Goal: Information Seeking & Learning: Learn about a topic

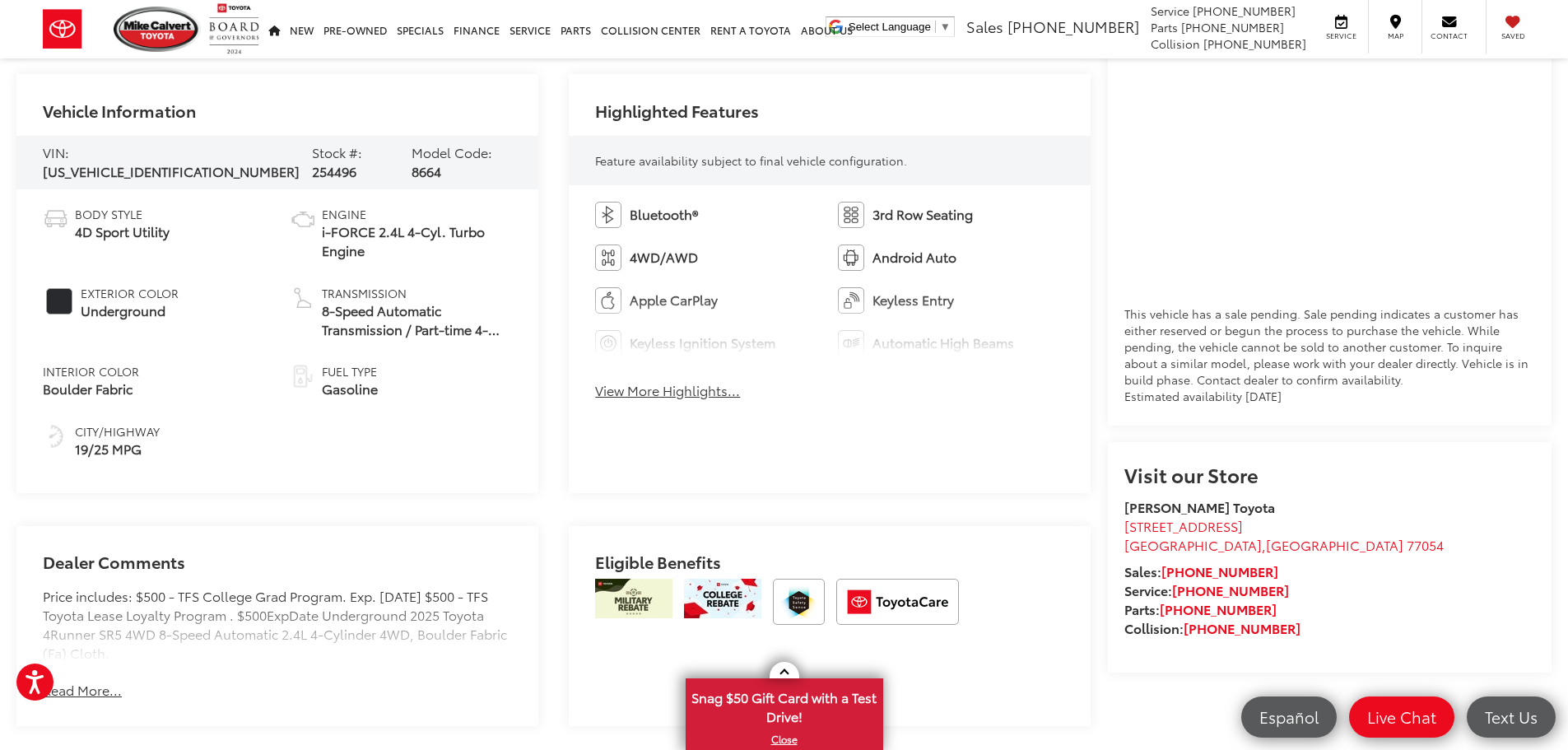
scroll to position [823, 0]
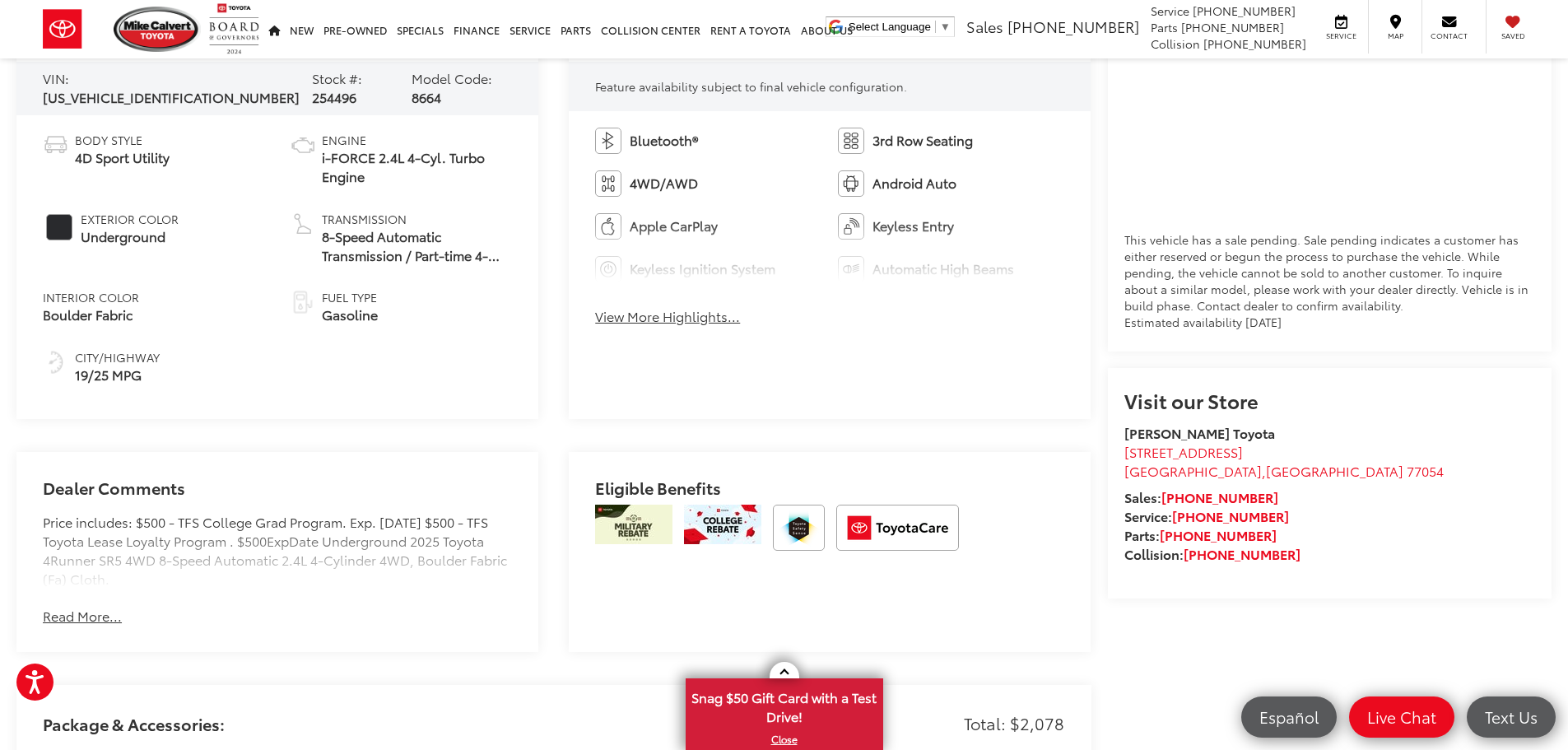
click at [669, 327] on div "Bluetooth® 3rd Row Seating 4WD/AWD Android Auto Apple CarPlay Keyless Entry Key…" at bounding box center [830, 232] width 522 height 241
click at [669, 319] on button "View More Highlights..." at bounding box center [668, 316] width 145 height 19
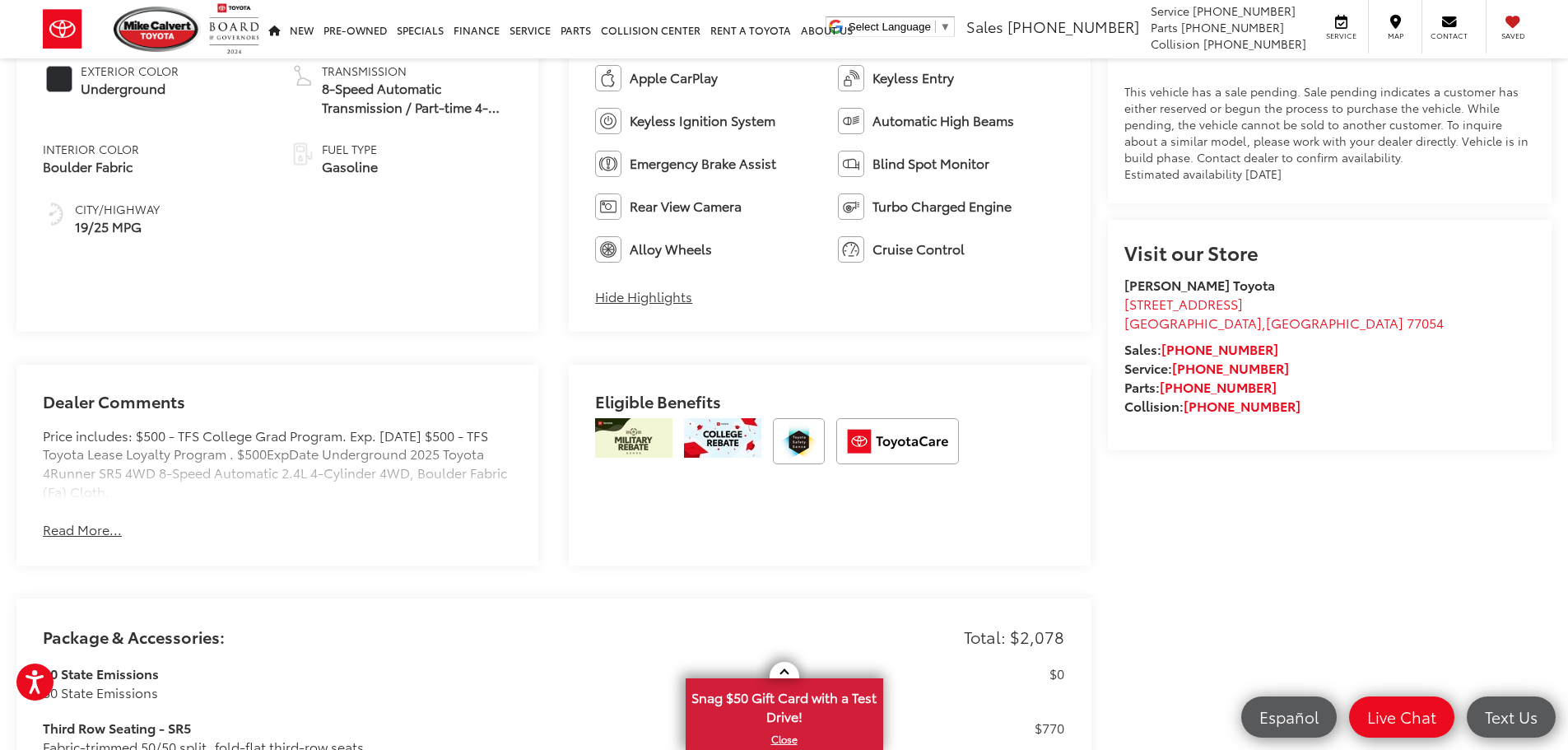
scroll to position [988, 0]
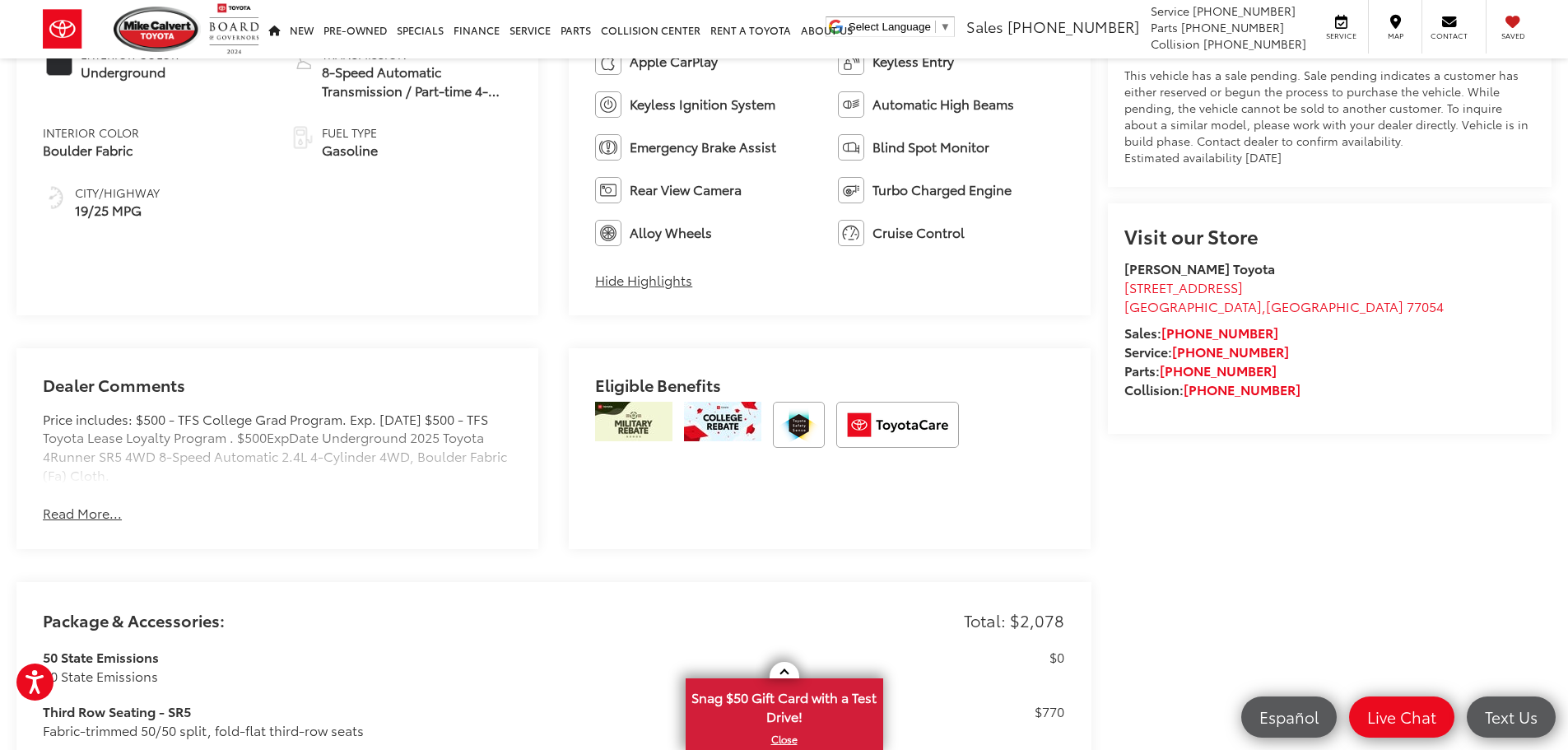
click at [78, 510] on button "Read More..." at bounding box center [81, 513] width 79 height 19
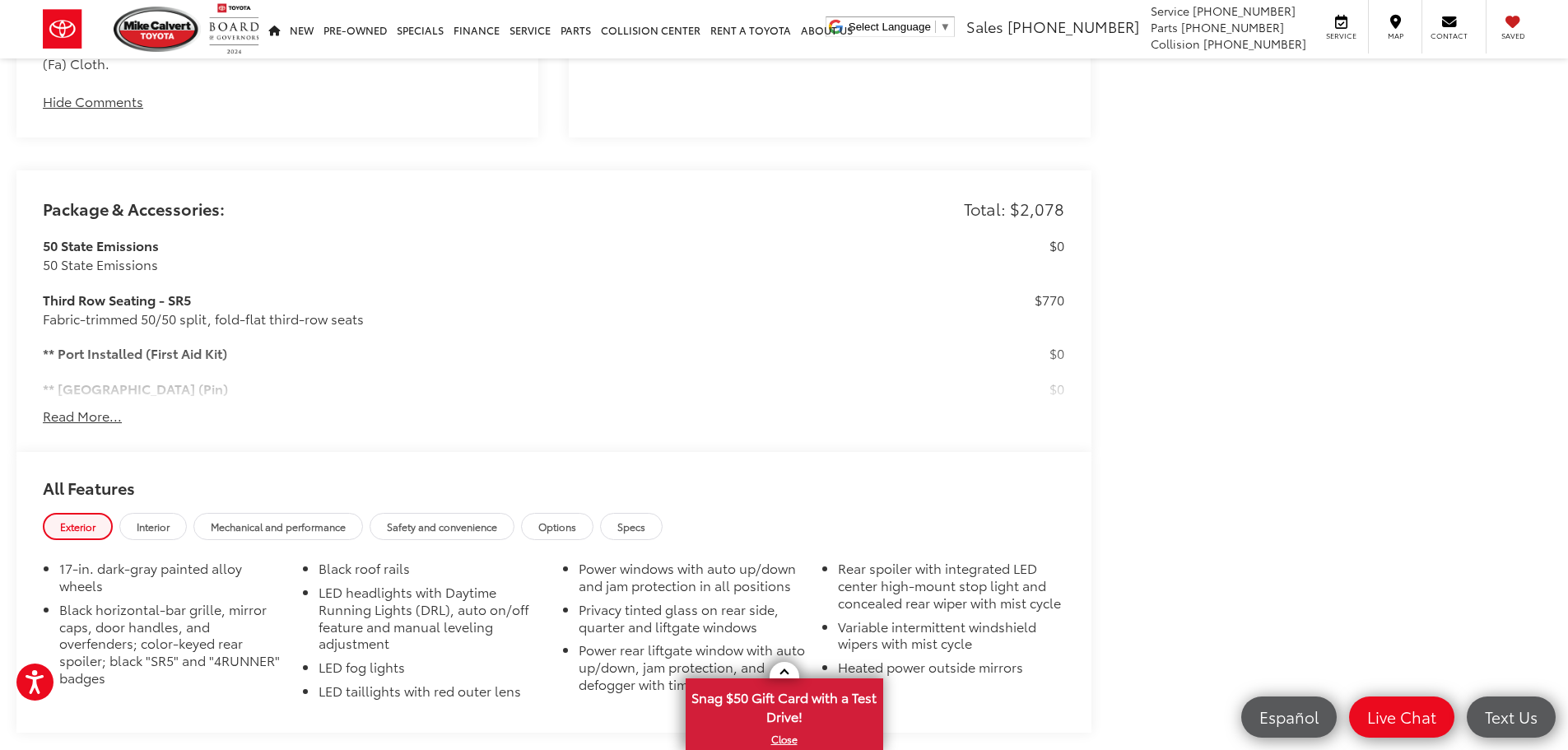
click at [106, 414] on button "Read More..." at bounding box center [81, 416] width 79 height 19
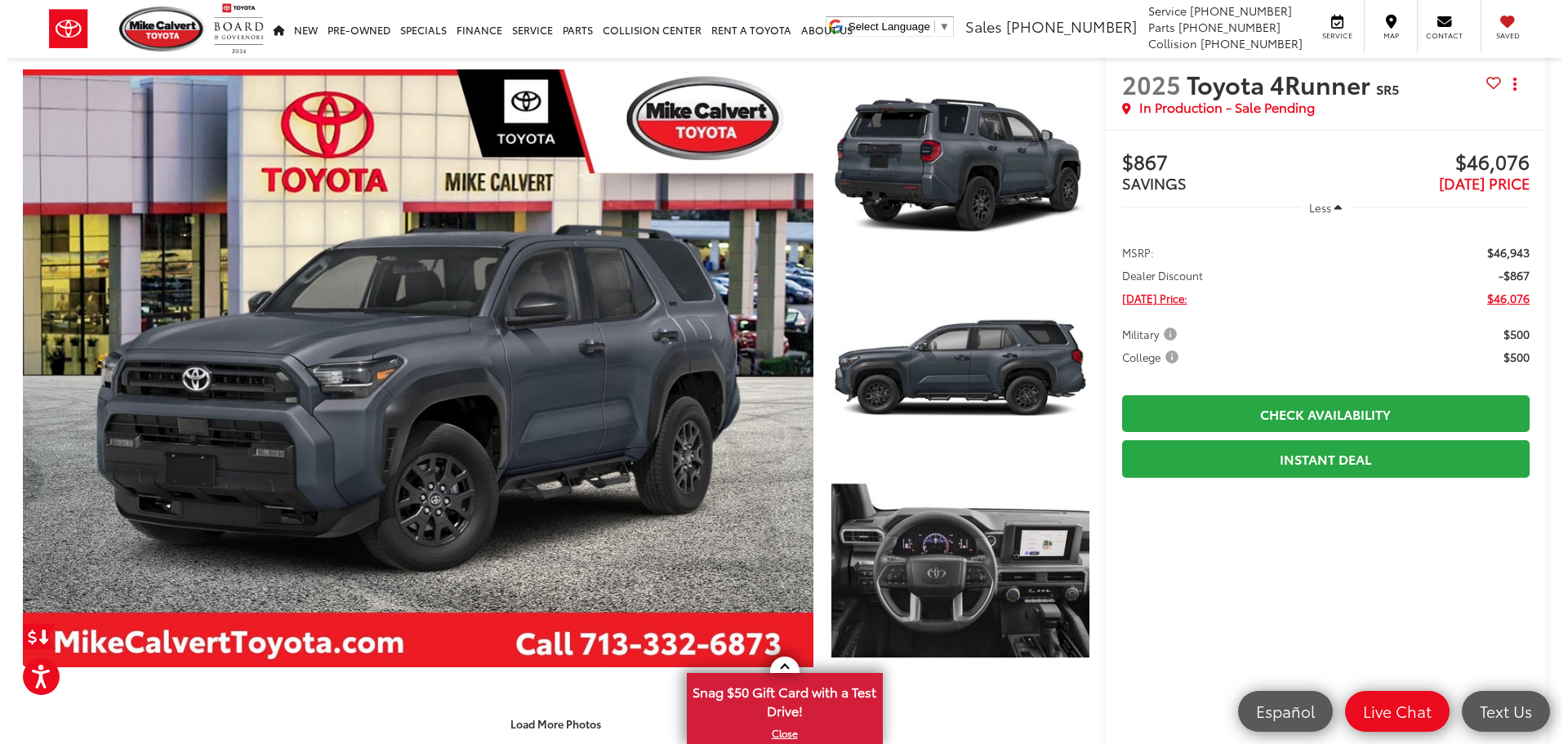
scroll to position [0, 0]
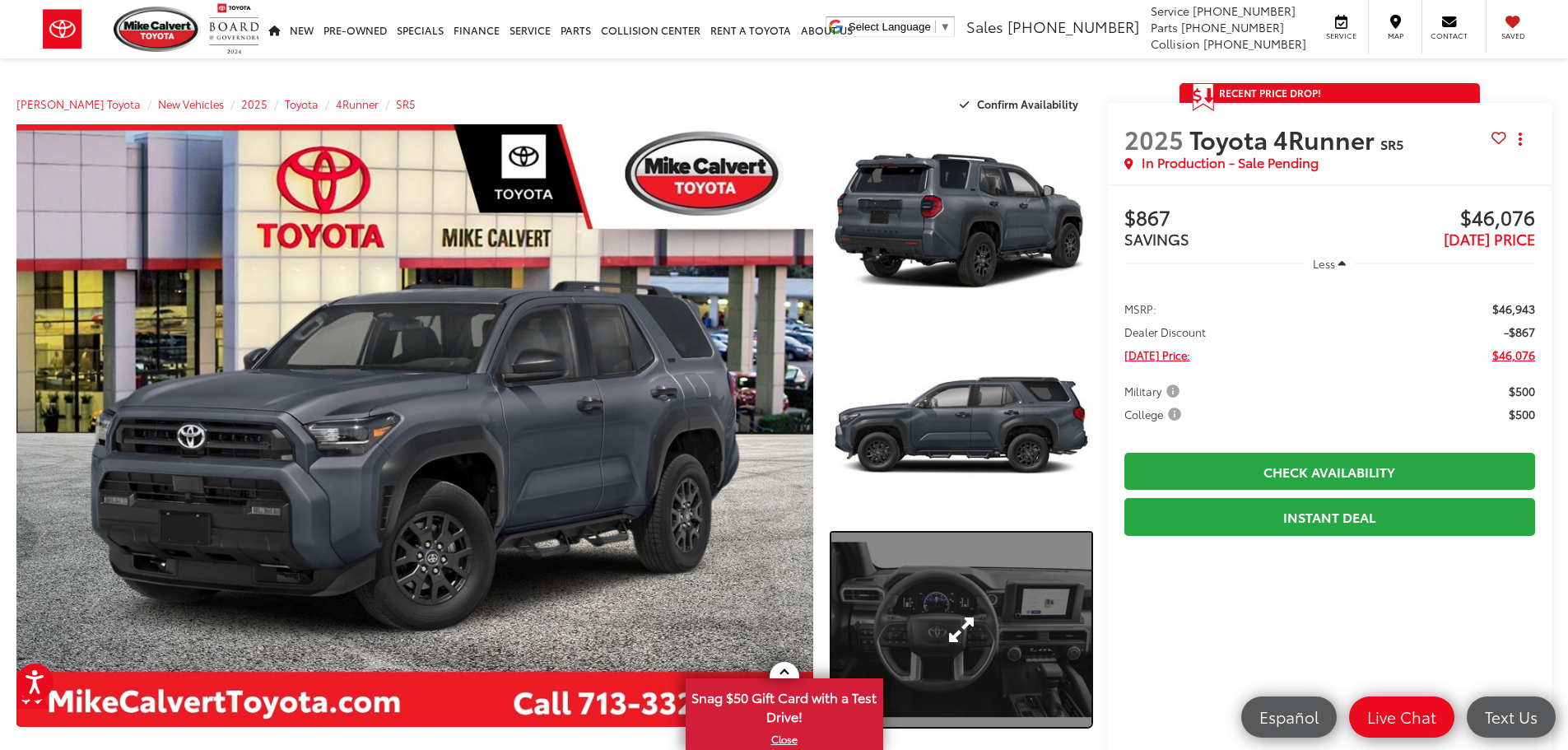
click at [978, 635] on link "Expand Photo 3" at bounding box center [961, 630] width 260 height 195
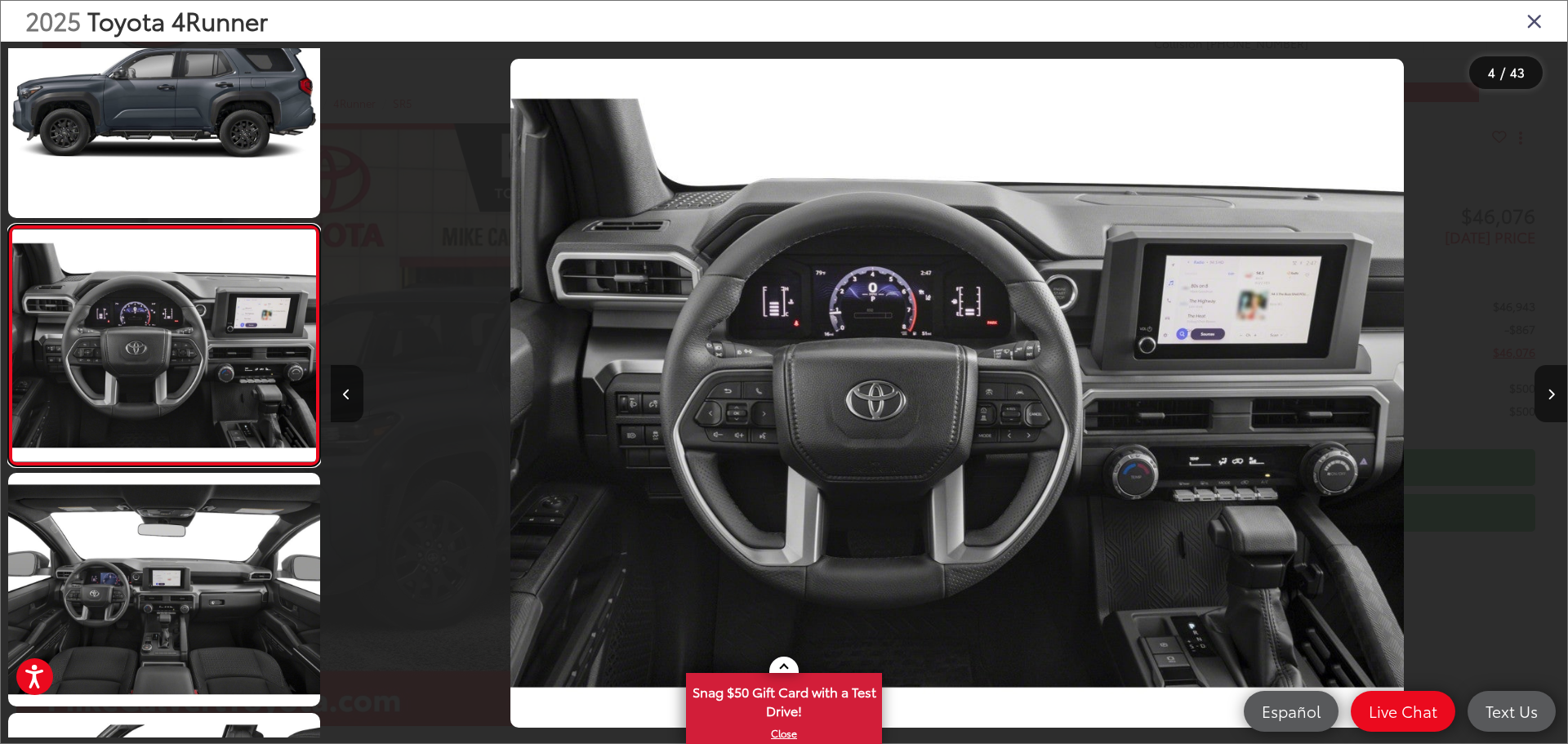
scroll to position [0, 3710]
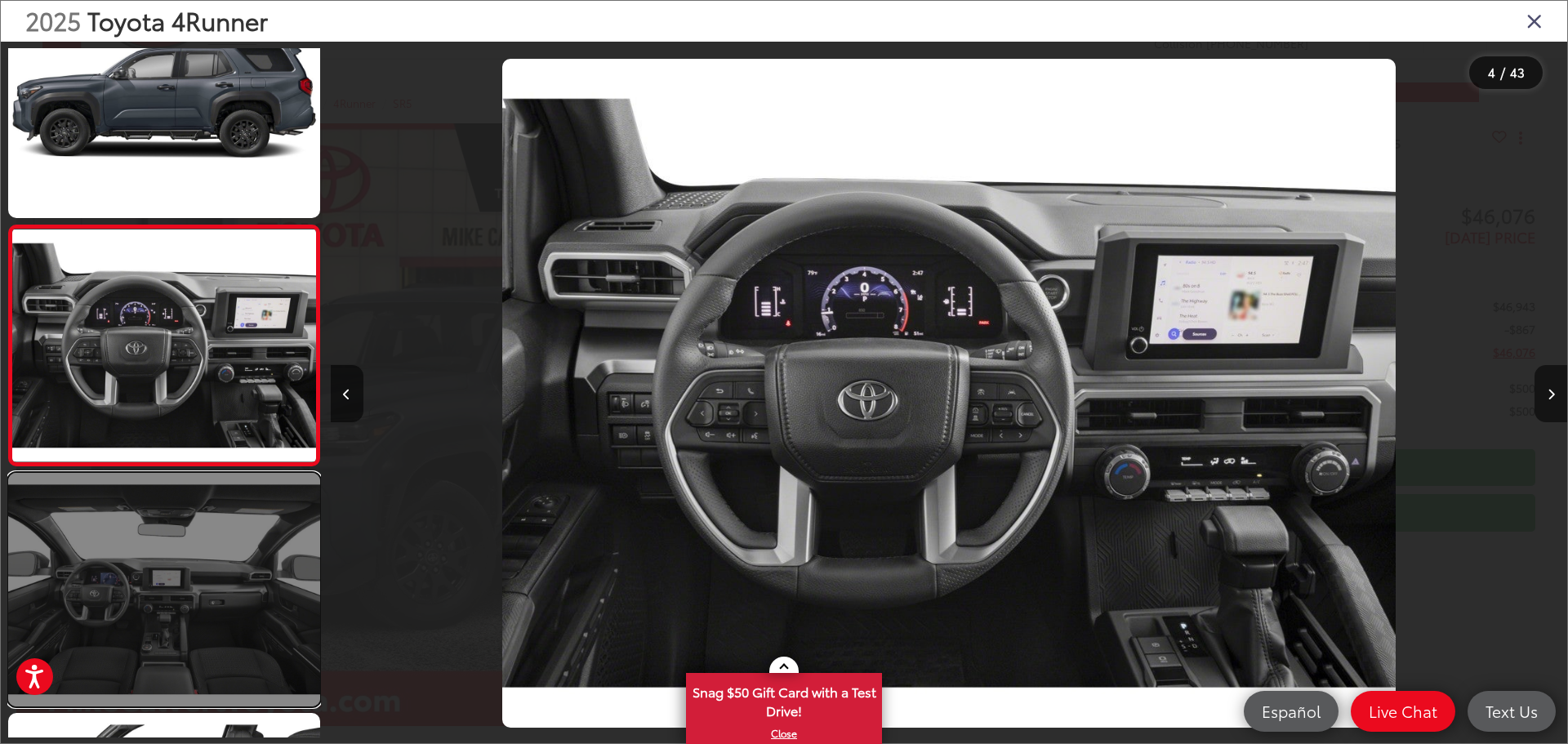
click at [194, 544] on link at bounding box center [164, 590] width 312 height 233
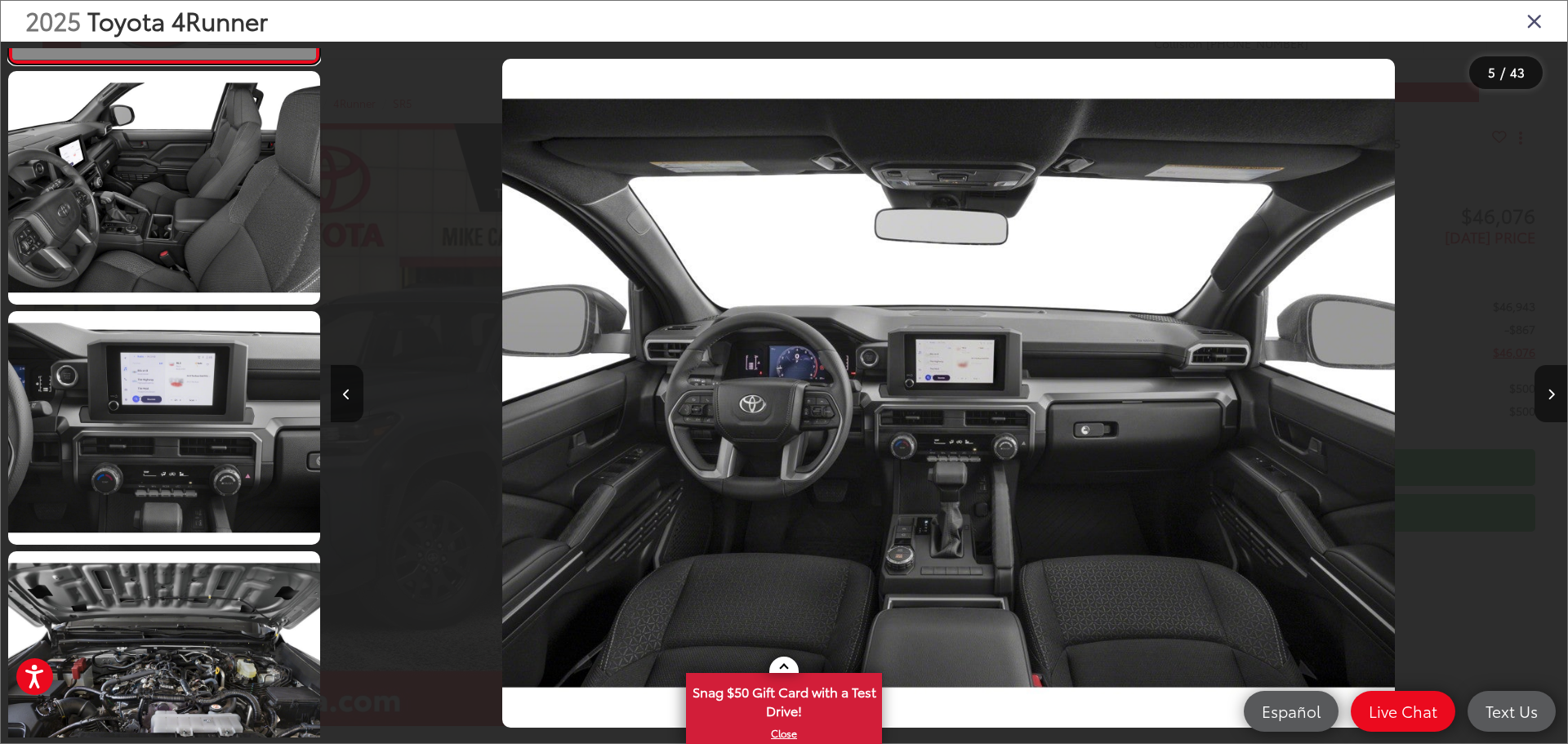
scroll to position [1112, 0]
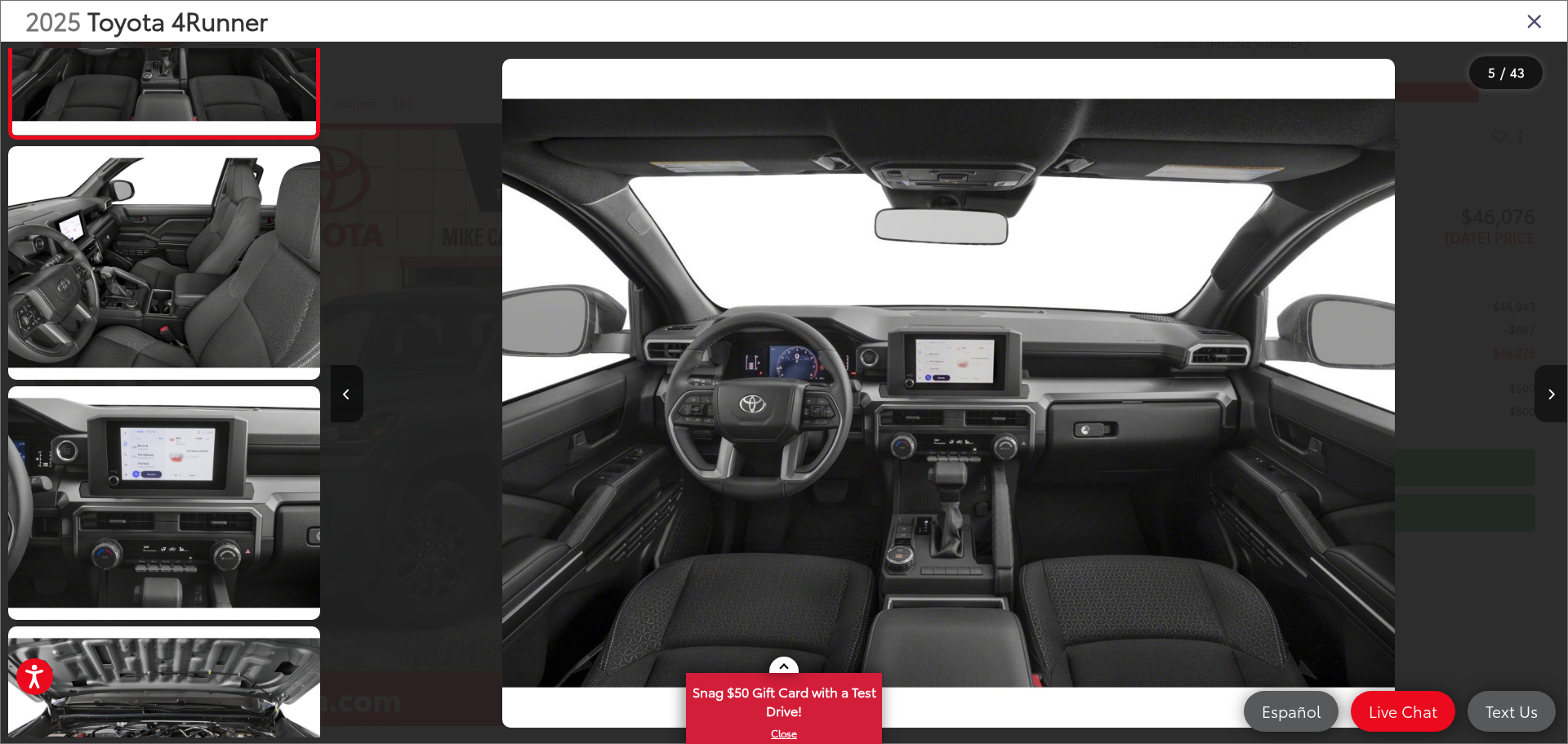
click at [1555, 387] on button "Next image" at bounding box center [1550, 393] width 32 height 57
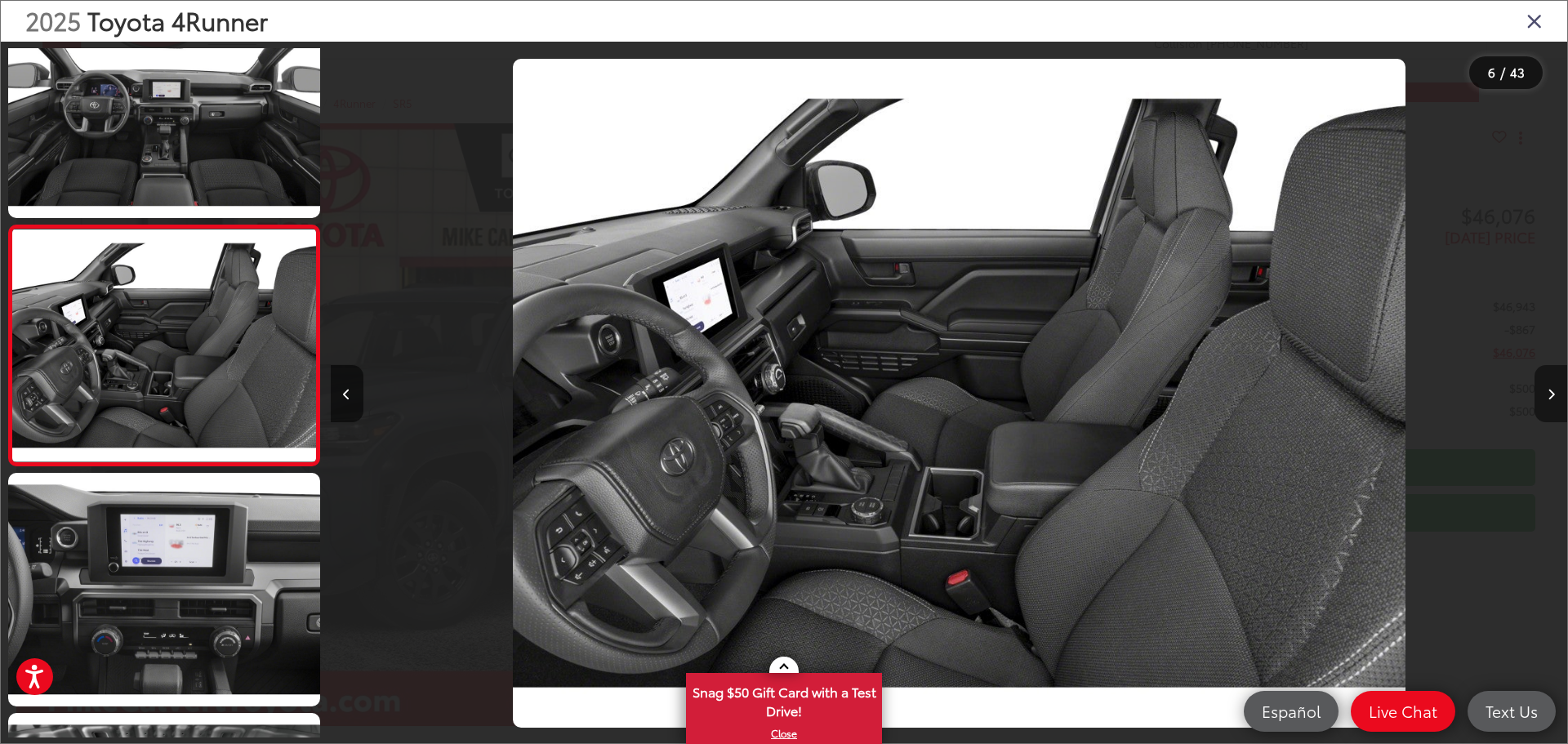
scroll to position [0, 6183]
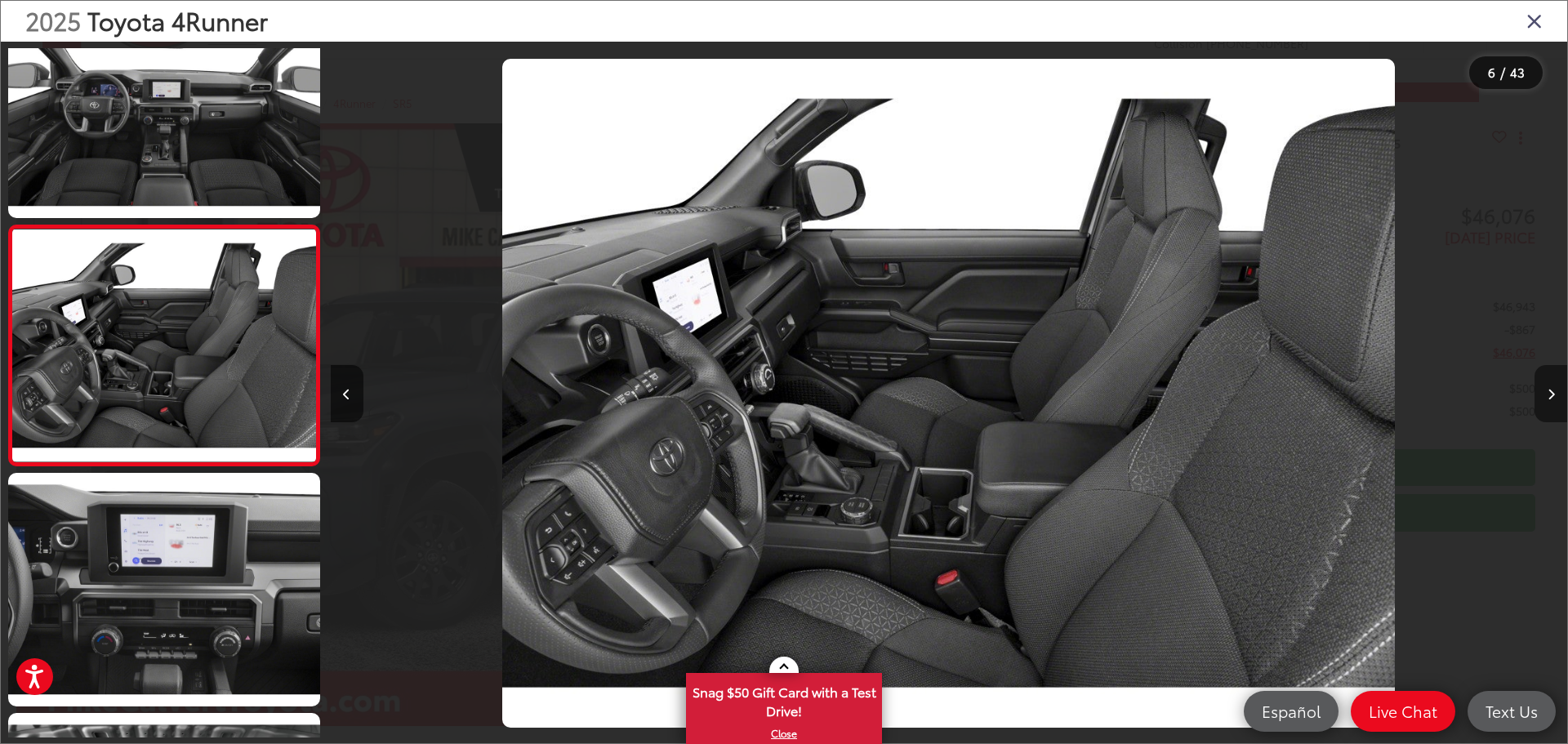
click at [1555, 387] on button "Next image" at bounding box center [1550, 393] width 32 height 57
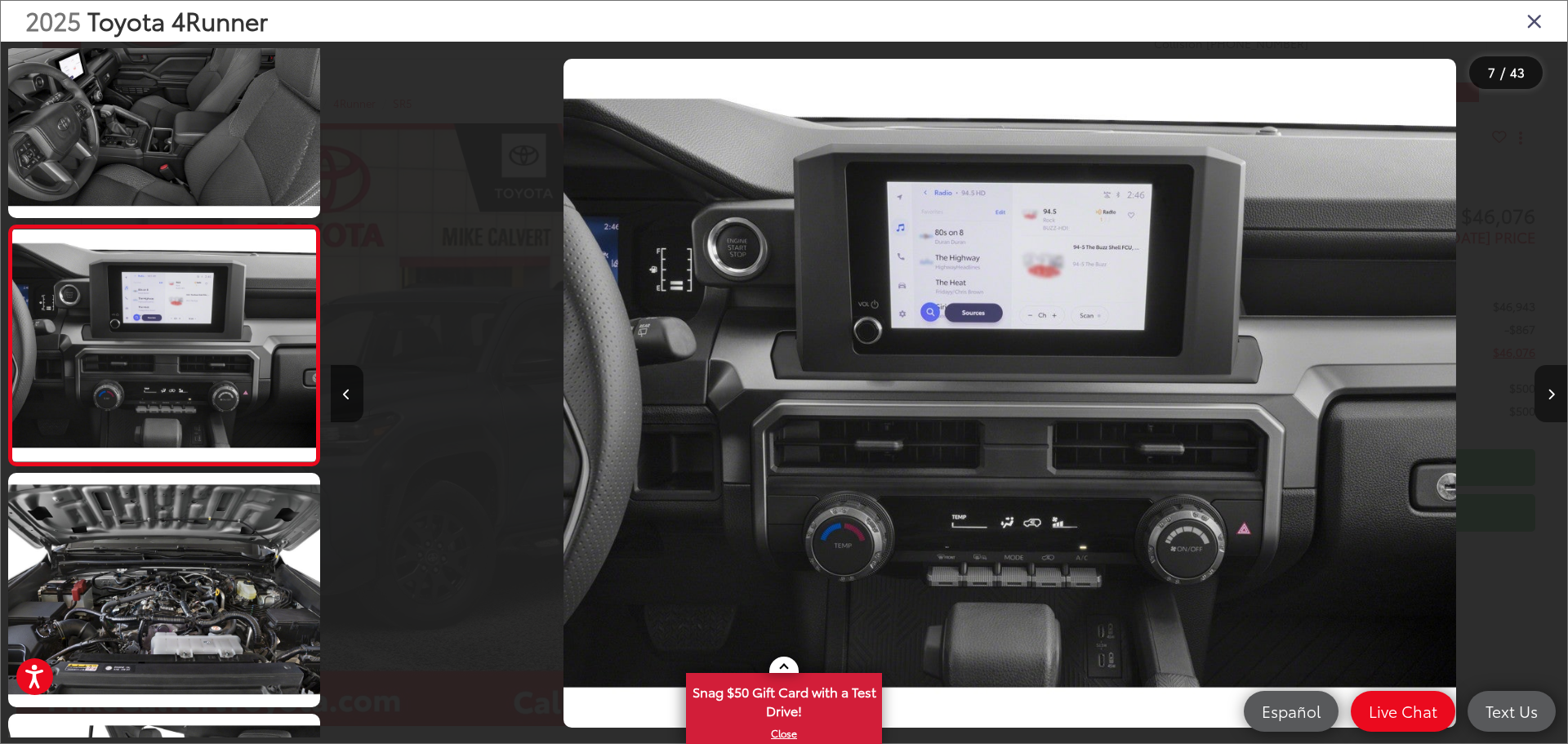
scroll to position [0, 7420]
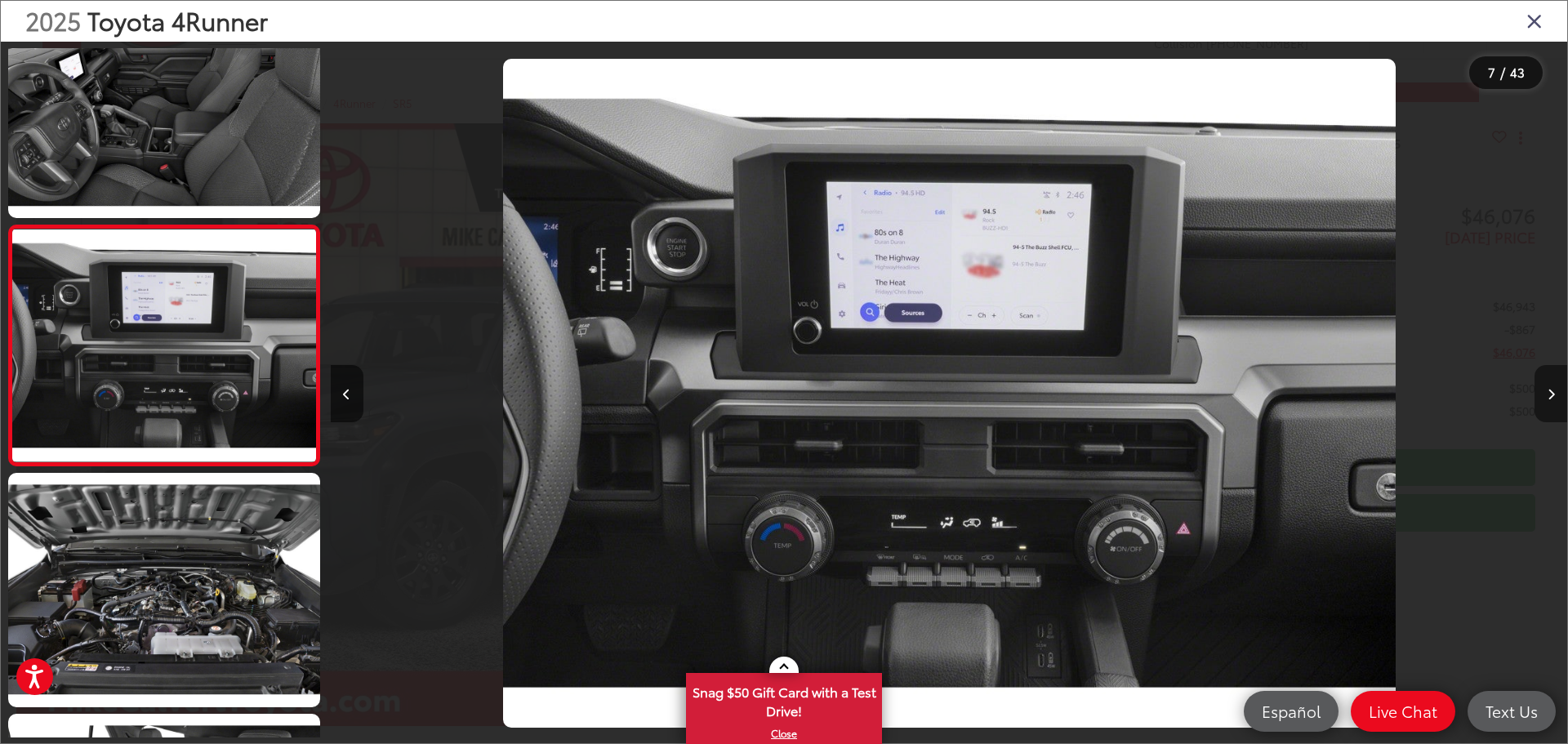
click at [1555, 387] on button "Next image" at bounding box center [1550, 393] width 32 height 57
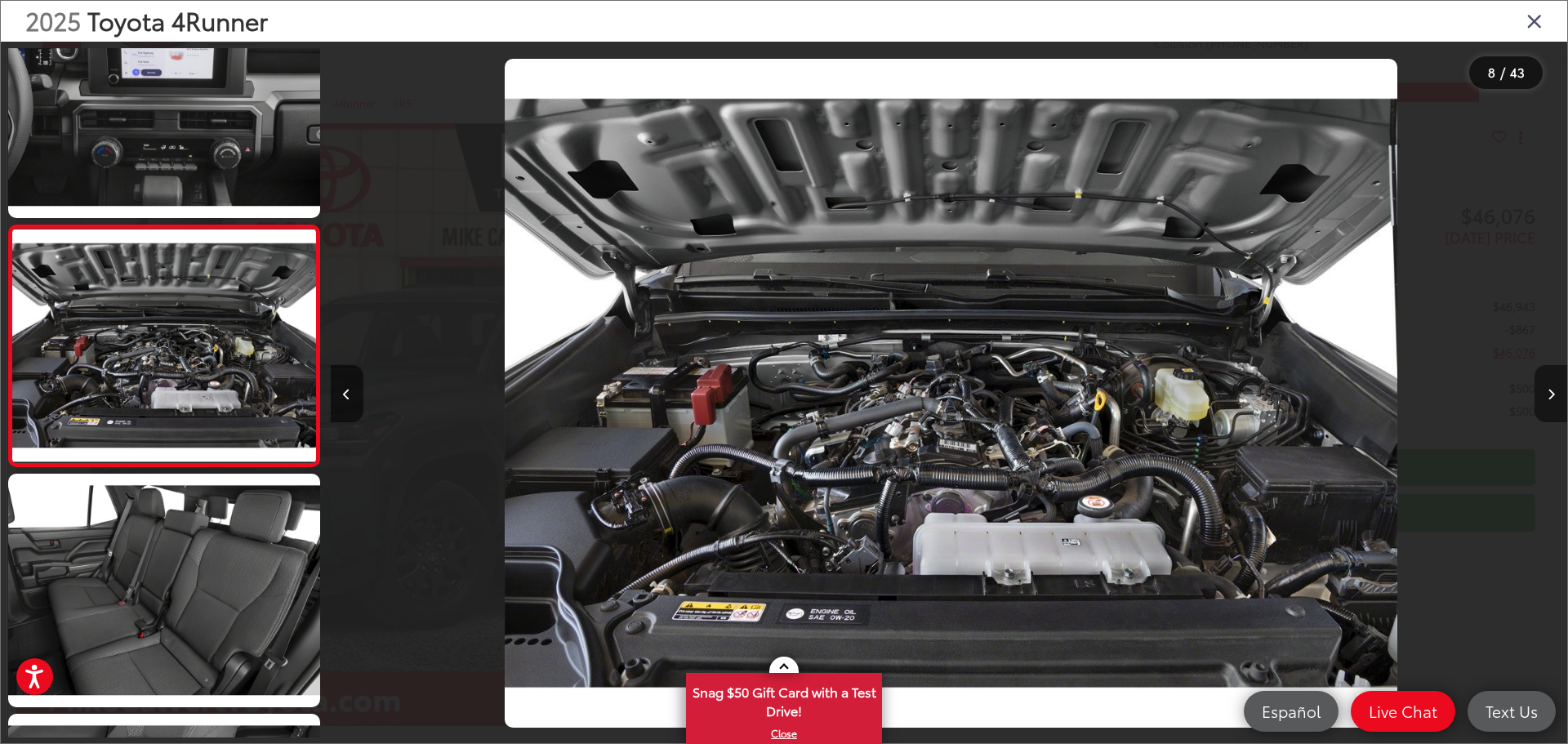
scroll to position [0, 8657]
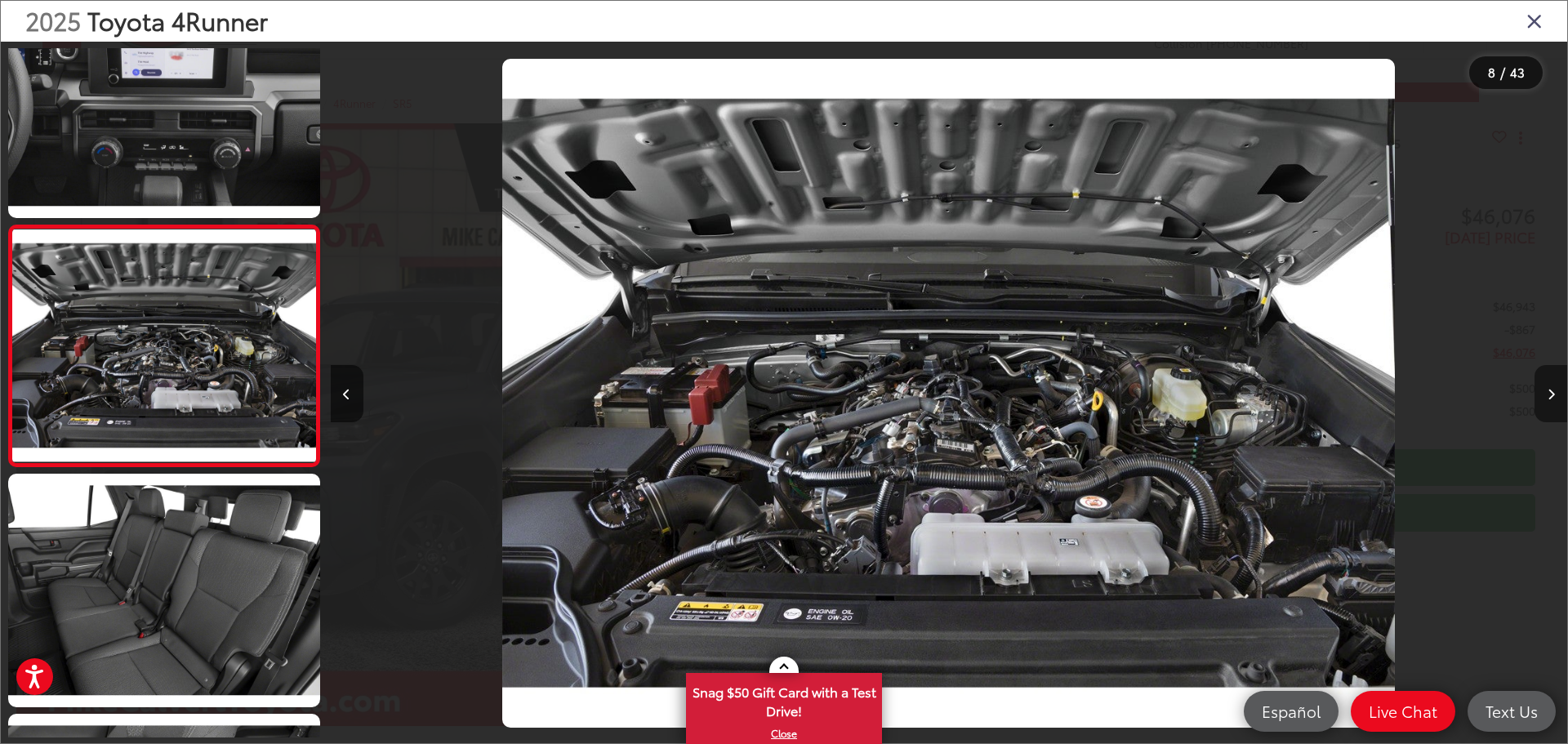
click at [1555, 387] on button "Next image" at bounding box center [1550, 393] width 32 height 57
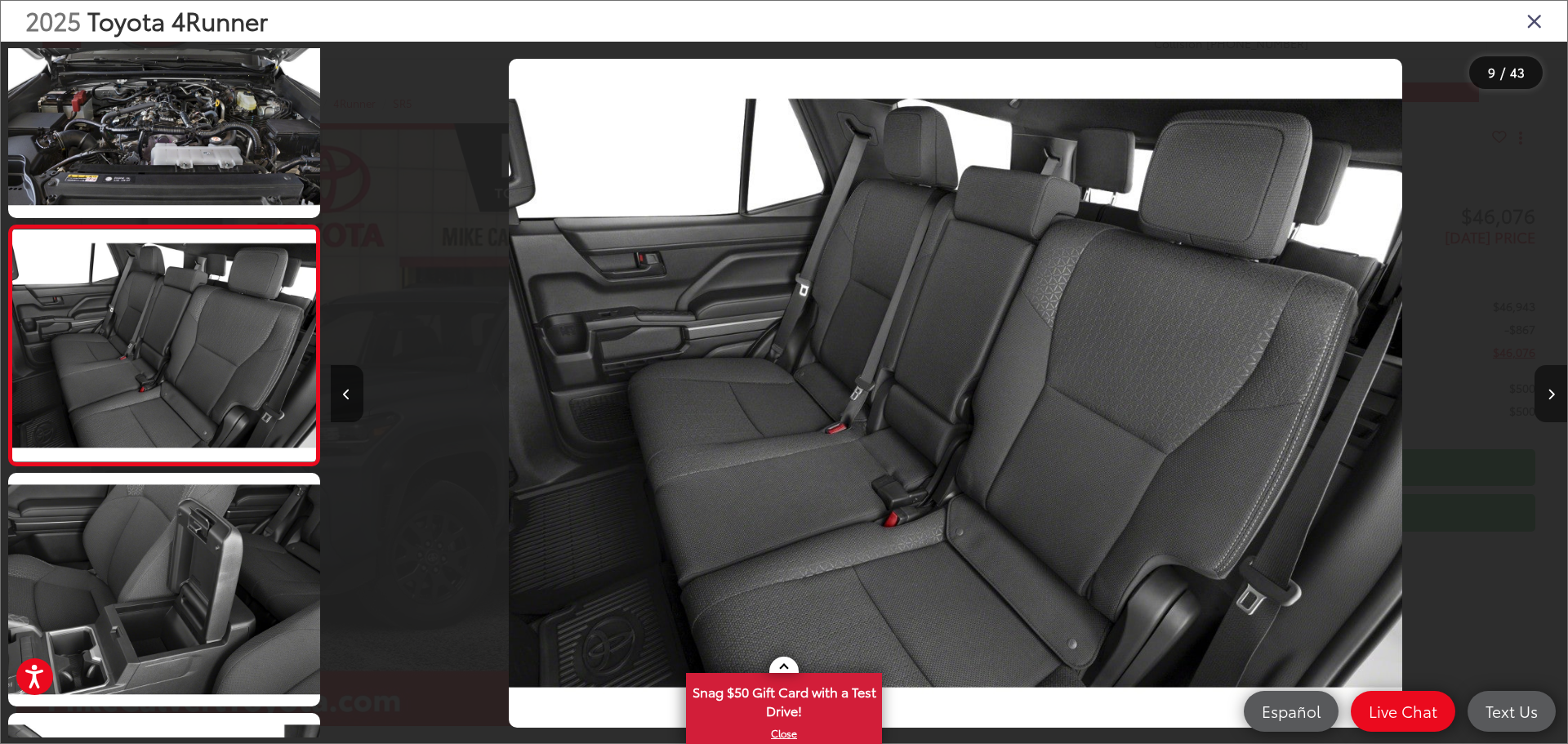
scroll to position [0, 9893]
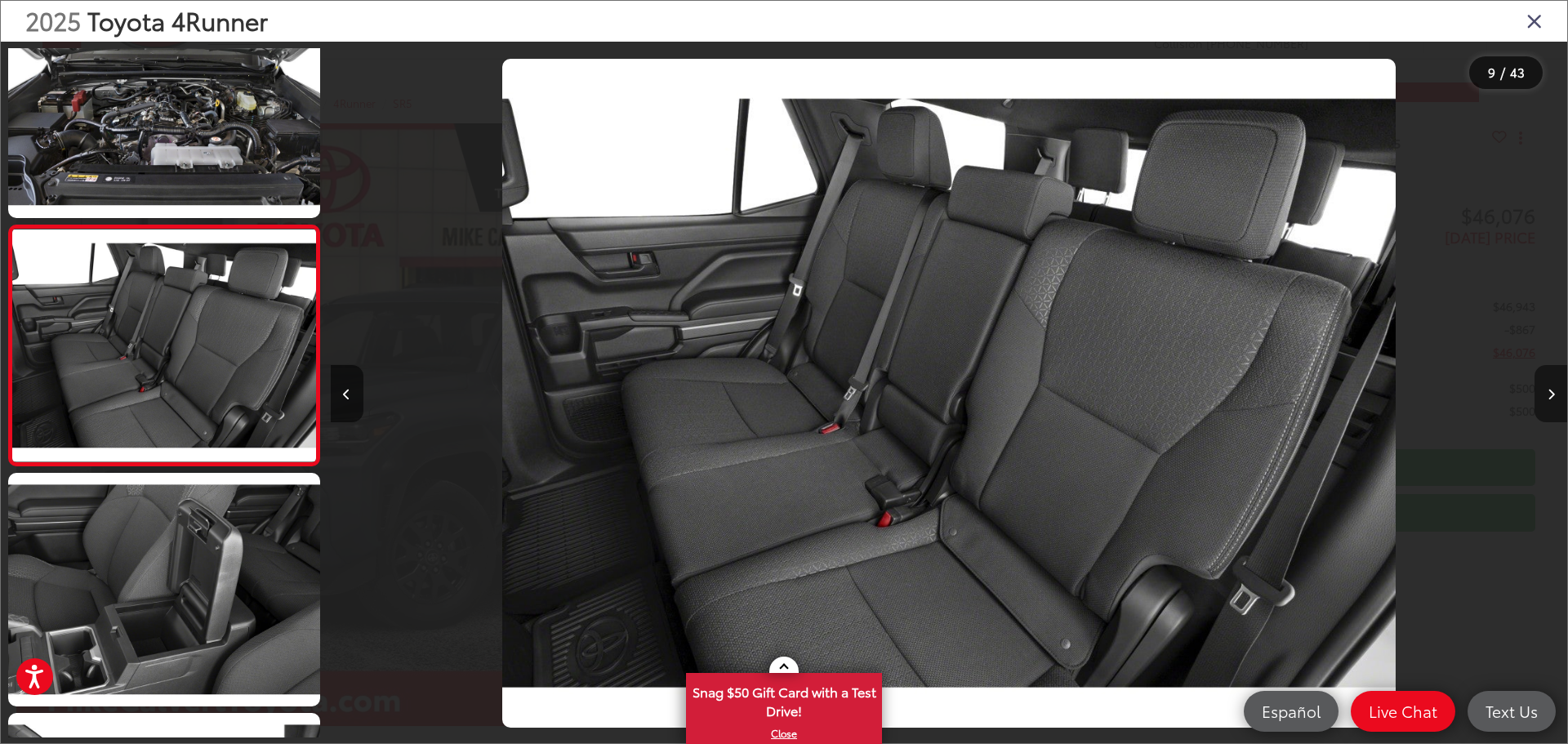
click at [1555, 387] on button "Next image" at bounding box center [1550, 393] width 32 height 57
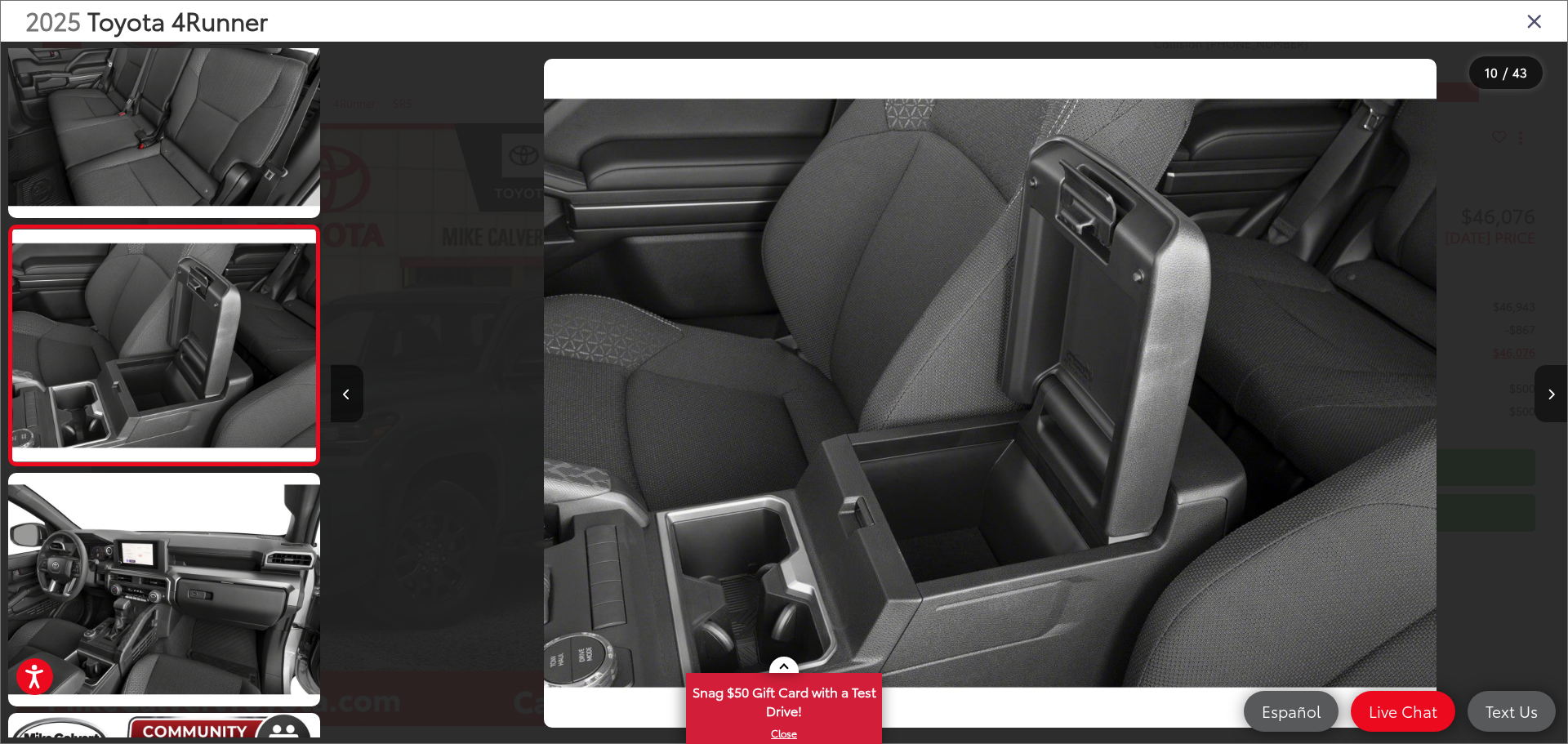
scroll to position [0, 11130]
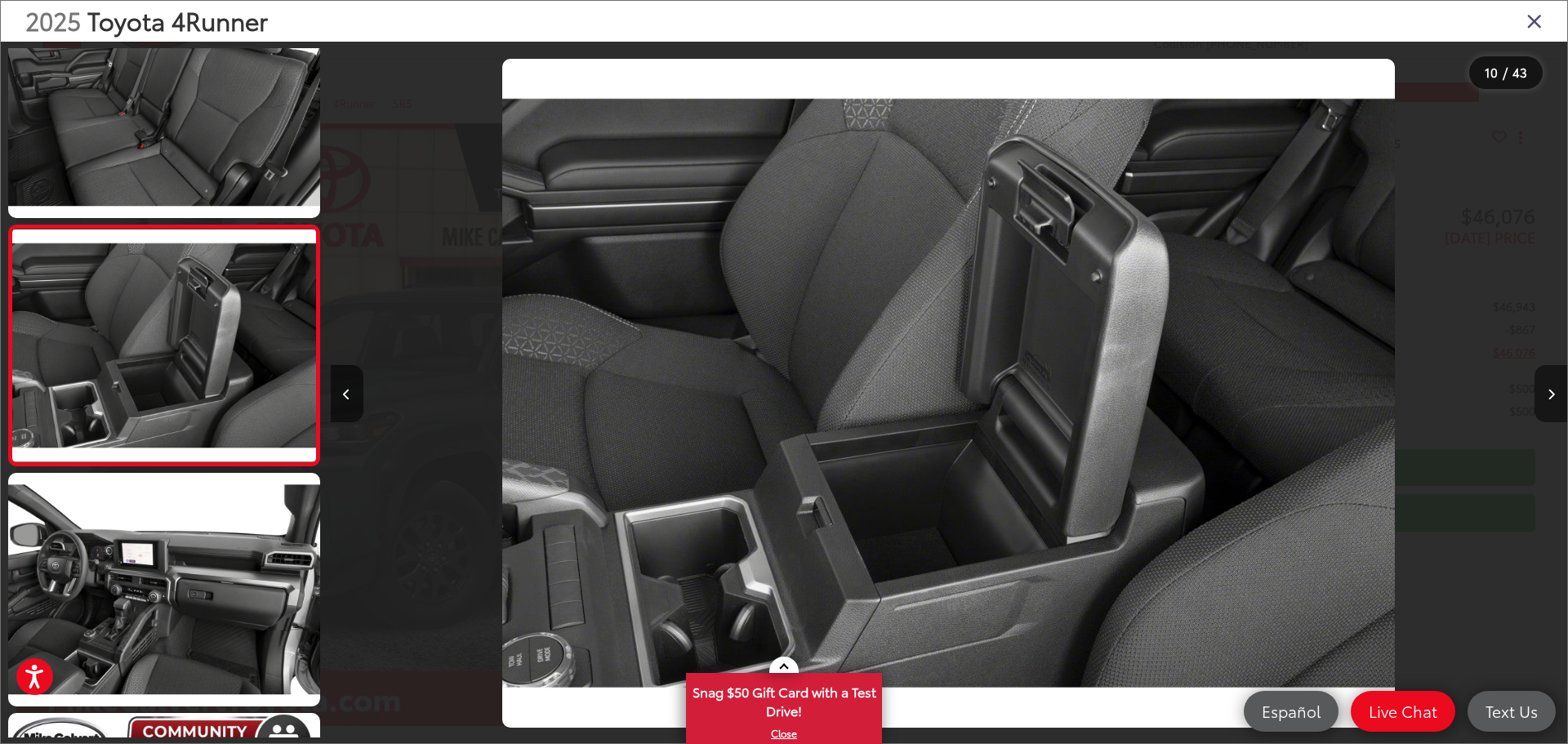
click at [1555, 387] on button "Next image" at bounding box center [1550, 393] width 32 height 57
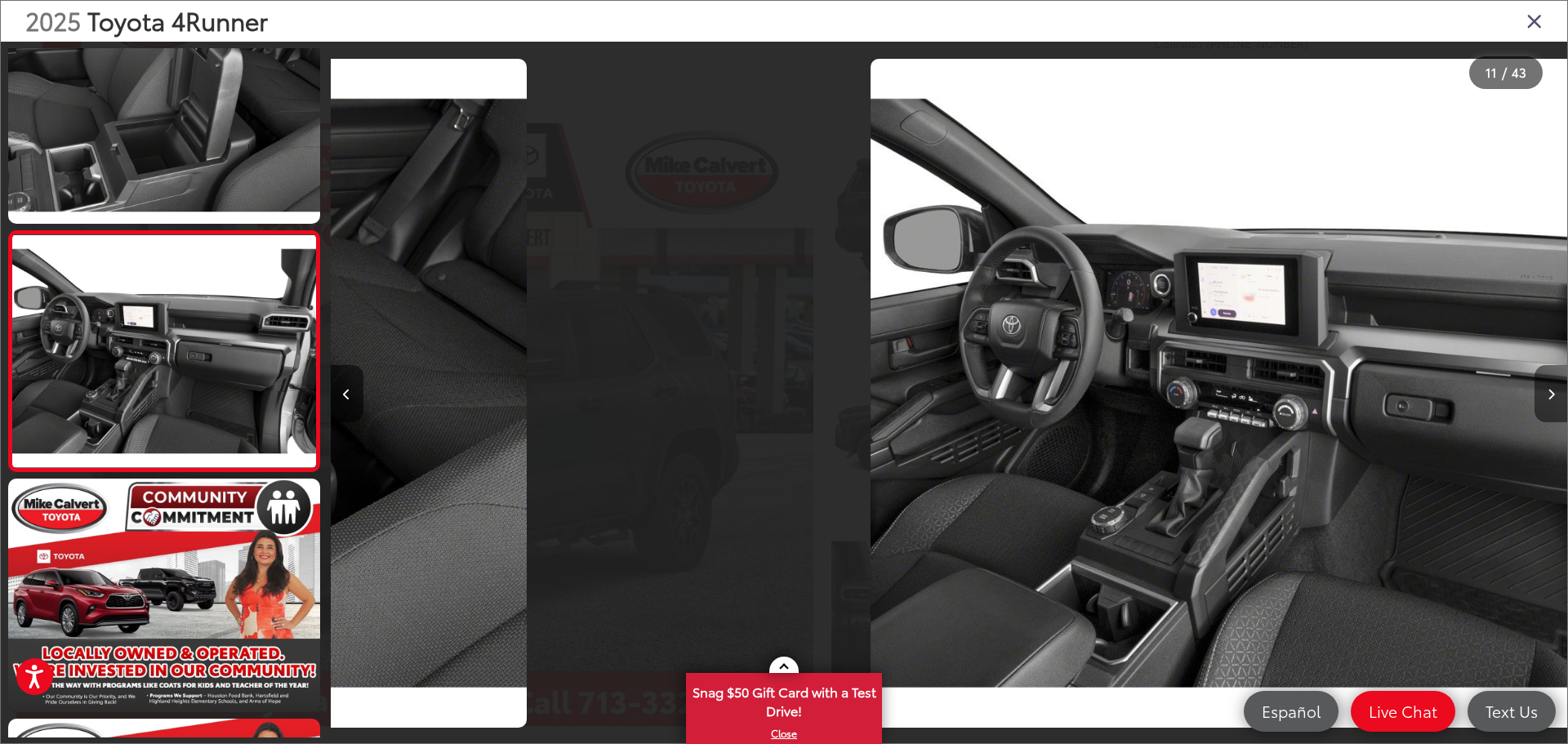
scroll to position [0, 0]
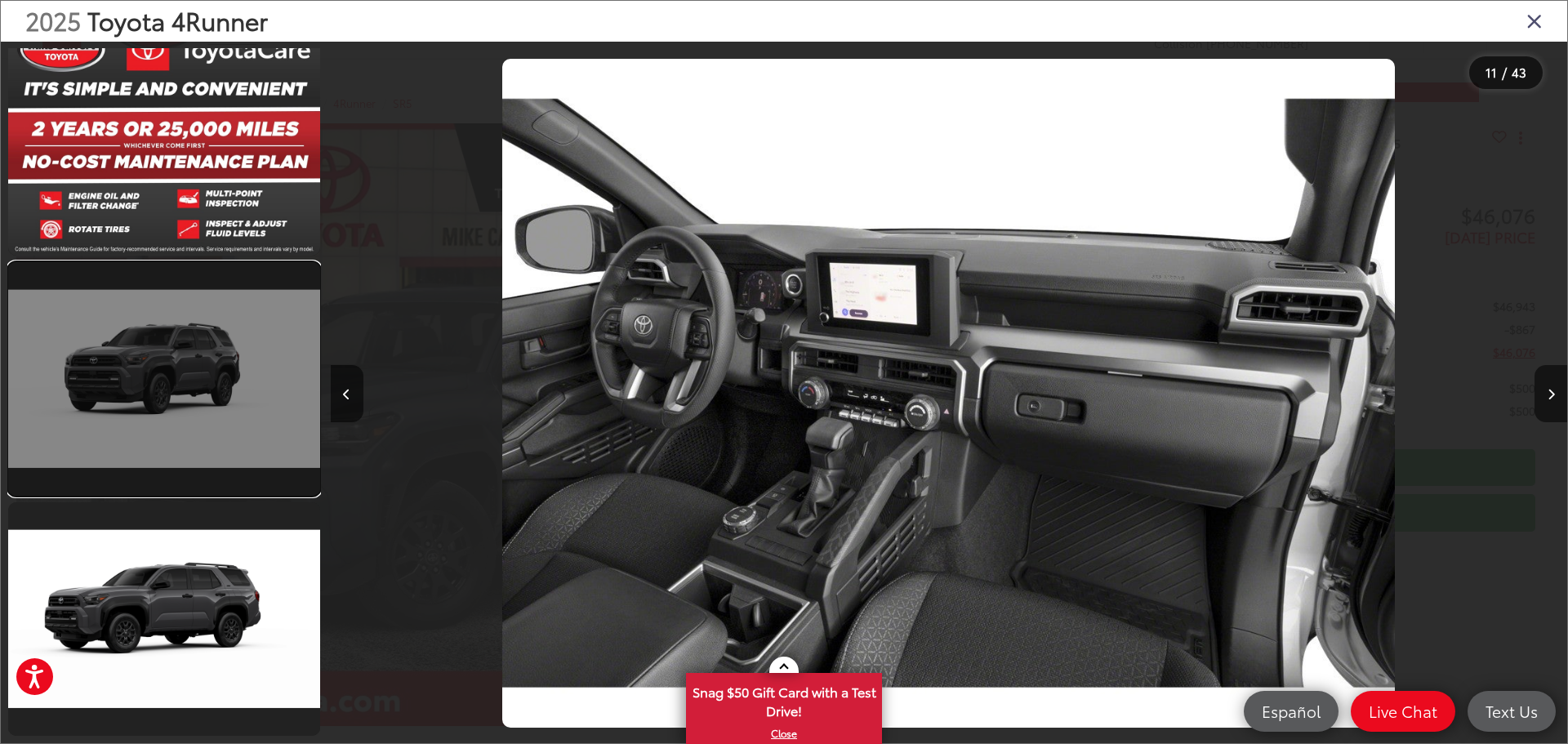
click at [203, 378] on link at bounding box center [164, 379] width 312 height 233
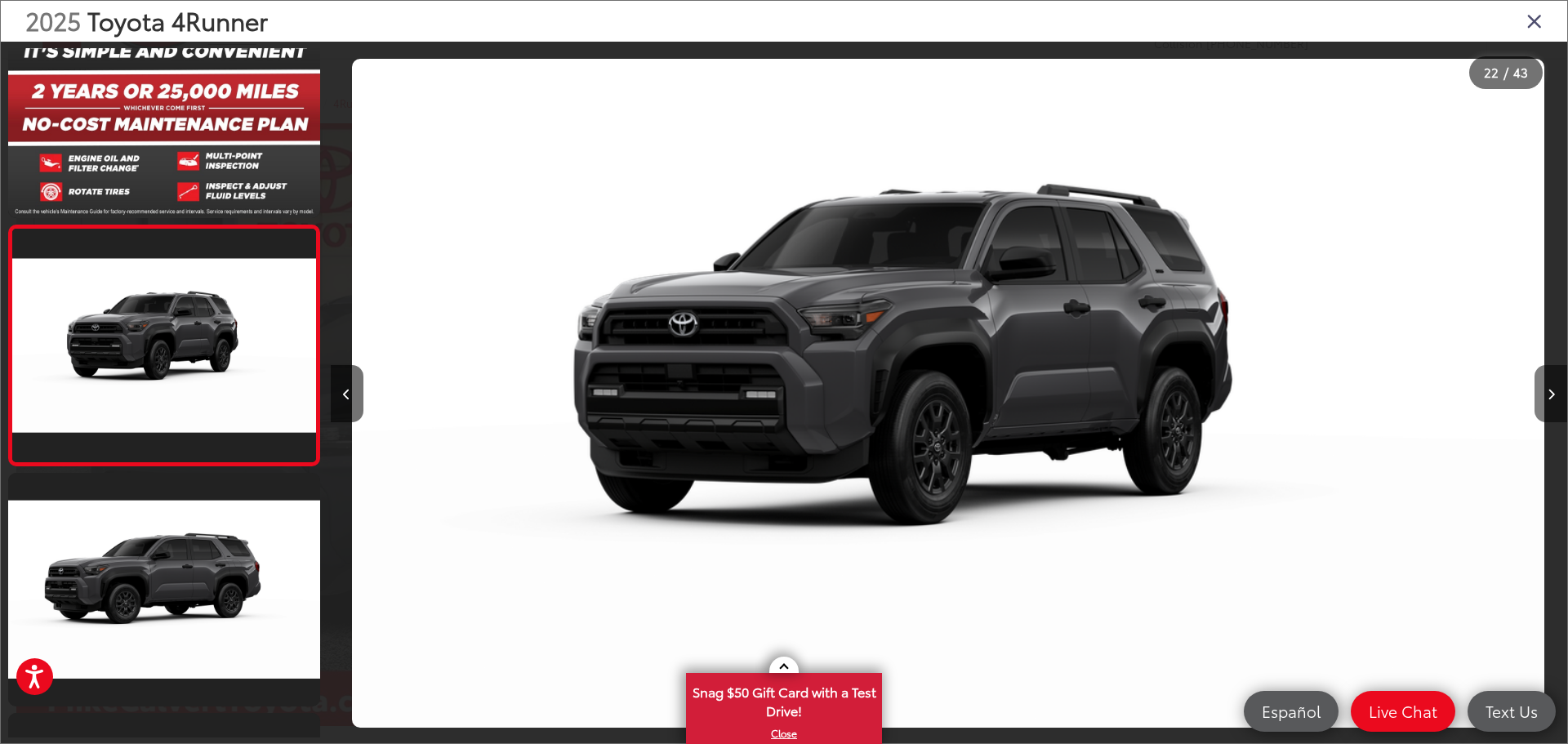
click at [1549, 402] on button "Next image" at bounding box center [1550, 393] width 32 height 57
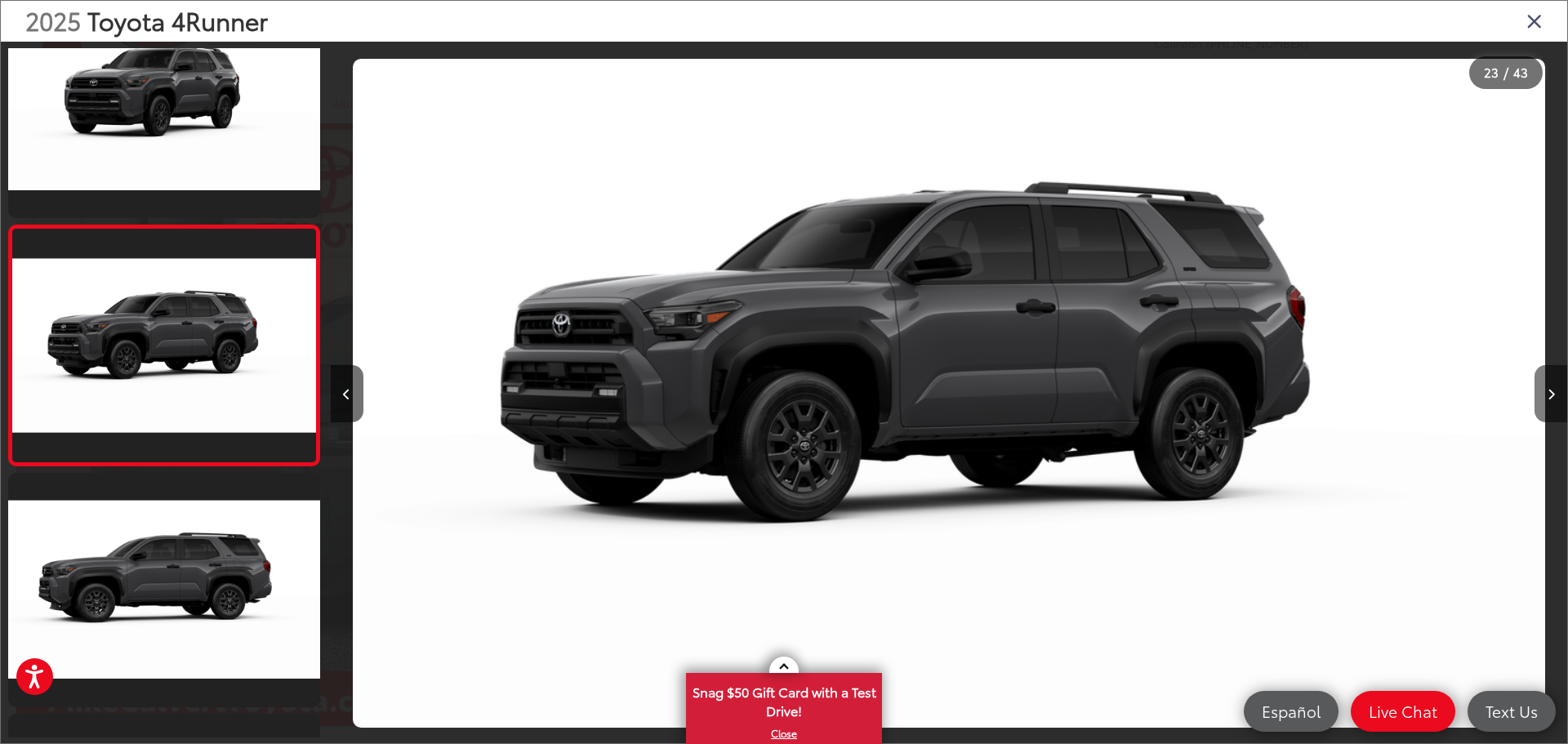
click at [1549, 402] on button "Next image" at bounding box center [1550, 393] width 32 height 57
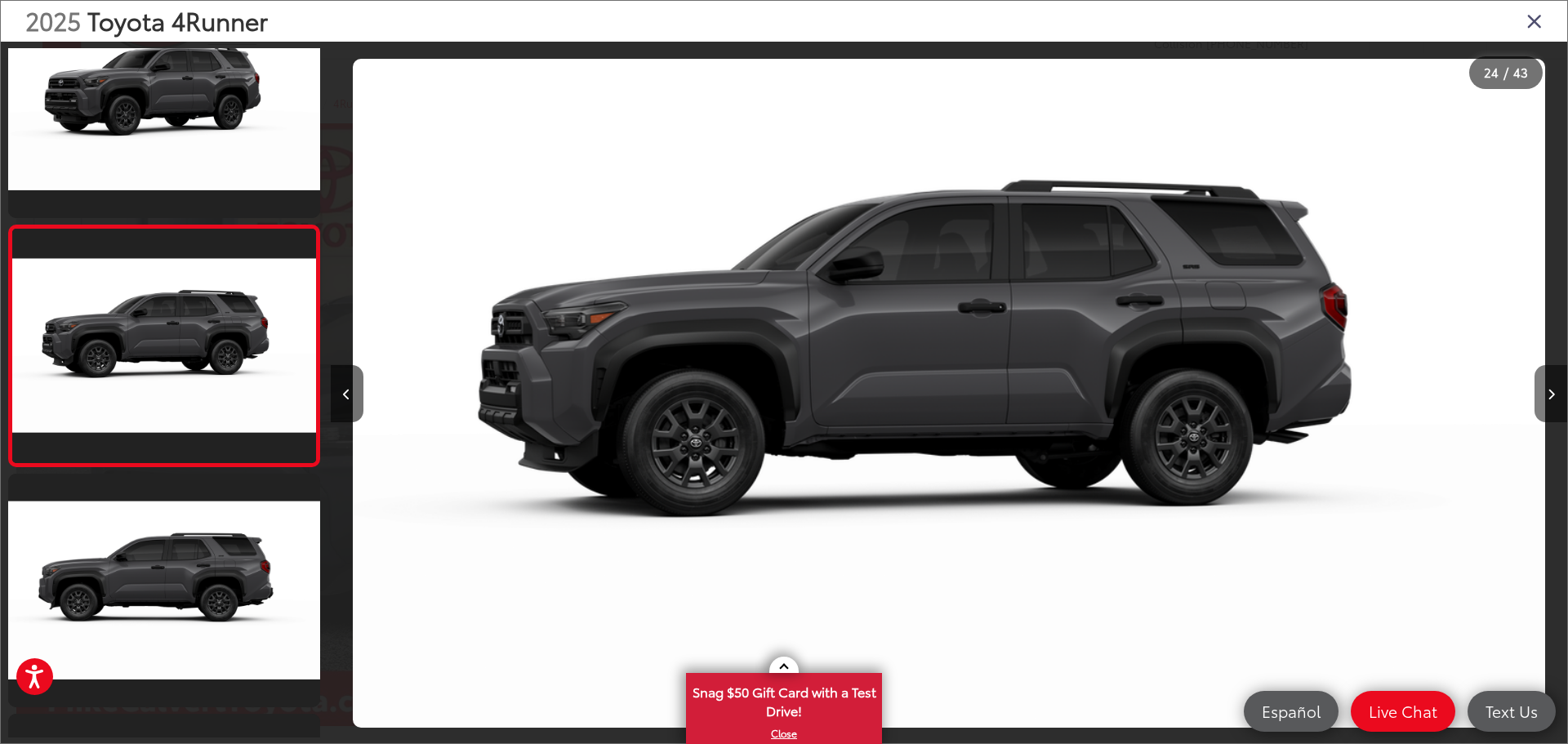
click at [1549, 402] on button "Next image" at bounding box center [1550, 393] width 32 height 57
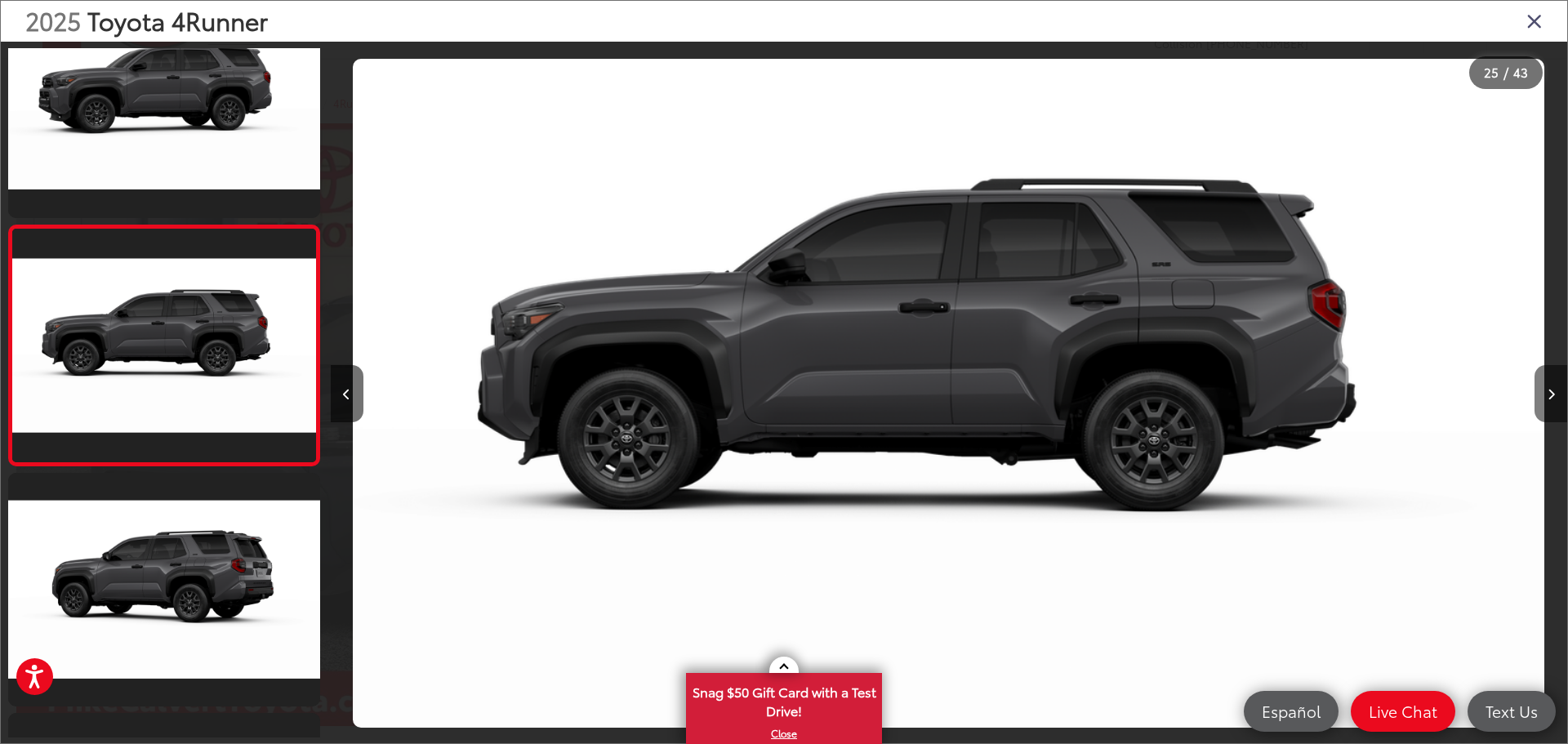
click at [1549, 402] on button "Next image" at bounding box center [1550, 393] width 32 height 57
